Goal: Browse casually

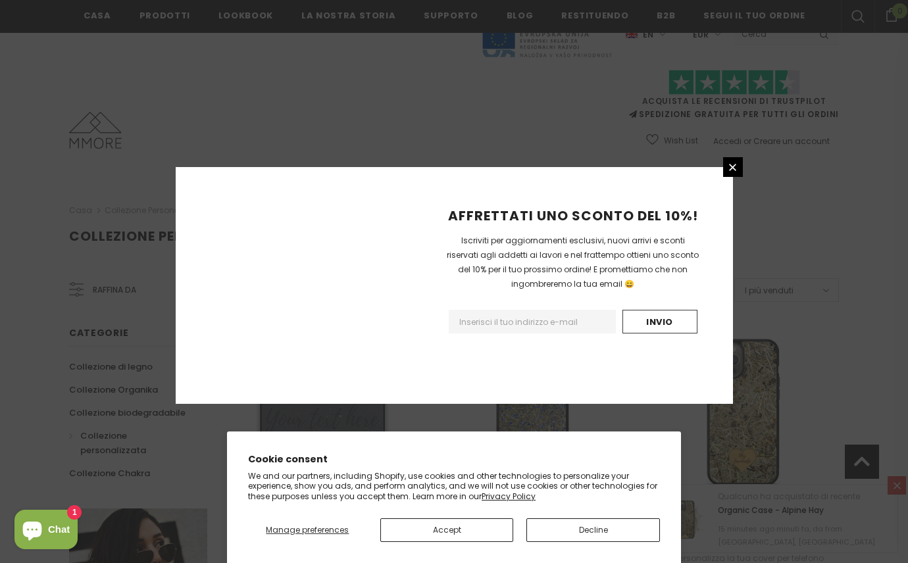
scroll to position [1516, 0]
